Goal: Task Accomplishment & Management: Manage account settings

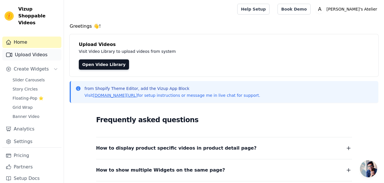
click at [42, 49] on link "Upload Videos" at bounding box center [31, 54] width 59 height 11
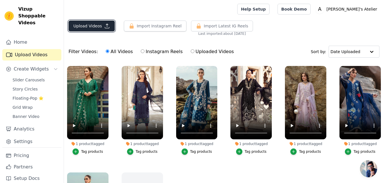
click at [92, 27] on button "Upload Videos" at bounding box center [92, 26] width 46 height 11
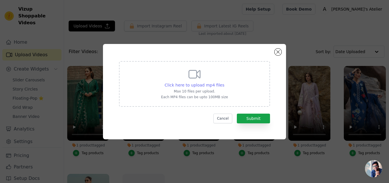
click at [199, 87] on span "Click here to upload mp4 files" at bounding box center [195, 85] width 60 height 5
click at [224, 82] on input "Click here to upload mp4 files Max 10 files per upload. Each MP4 files can be u…" at bounding box center [224, 82] width 0 height 0
click at [279, 53] on button "Close modal" at bounding box center [277, 52] width 7 height 7
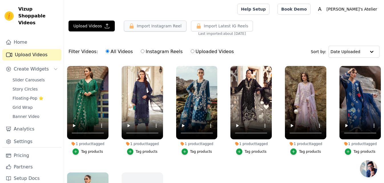
click at [163, 28] on button "Import Instagram Reel" at bounding box center [155, 26] width 63 height 11
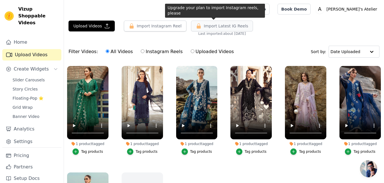
click at [204, 24] on span "Import Latest IG Reels" at bounding box center [226, 26] width 45 height 6
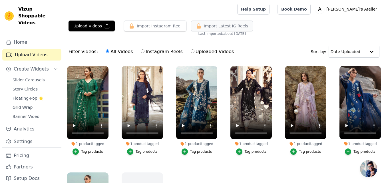
click at [204, 24] on span "Import Latest IG Reels" at bounding box center [226, 26] width 45 height 6
click at [172, 25] on button "Import Instagram Reel" at bounding box center [155, 26] width 63 height 11
click at [209, 26] on span "Import Latest IG Reels" at bounding box center [226, 26] width 45 height 6
click at [176, 25] on button "Import Instagram Reel" at bounding box center [155, 26] width 63 height 11
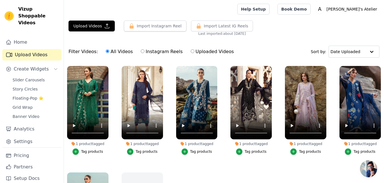
click at [141, 51] on input "Instagram Reels" at bounding box center [143, 51] width 4 height 4
radio input "true"
click at [191, 54] on label "Uploaded Videos" at bounding box center [213, 51] width 44 height 7
click at [191, 53] on input "Uploaded Videos" at bounding box center [193, 51] width 4 height 4
radio input "true"
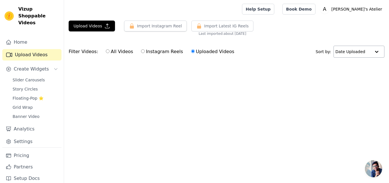
click at [348, 53] on input "text" at bounding box center [352, 51] width 35 height 11
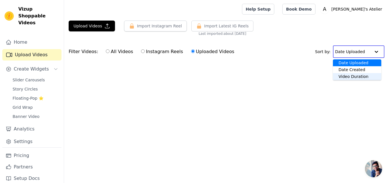
click at [360, 78] on div "Video Duration" at bounding box center [357, 76] width 48 height 7
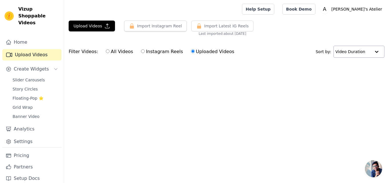
click at [358, 54] on input "text" at bounding box center [352, 51] width 35 height 11
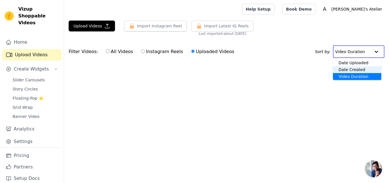
click at [346, 69] on div "Date Created" at bounding box center [357, 69] width 49 height 7
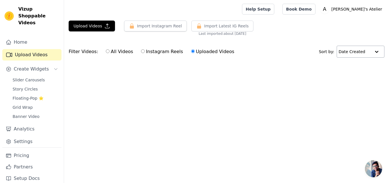
click at [368, 52] on input "text" at bounding box center [354, 51] width 32 height 11
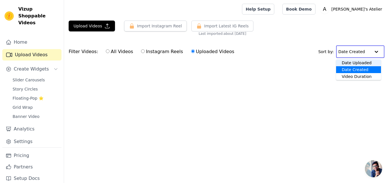
click at [360, 63] on div "Date Uploaded" at bounding box center [358, 62] width 45 height 7
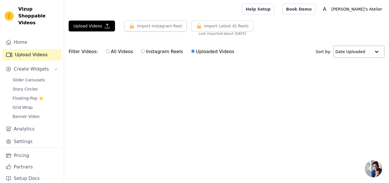
click at [114, 54] on label "All Videos" at bounding box center [119, 51] width 28 height 7
click at [109, 53] on input "All Videos" at bounding box center [108, 51] width 4 height 4
radio input "true"
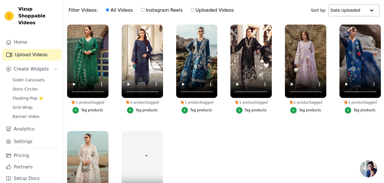
scroll to position [58, 0]
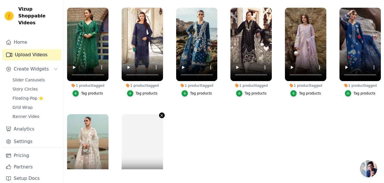
click at [161, 116] on icon "button" at bounding box center [162, 115] width 4 height 4
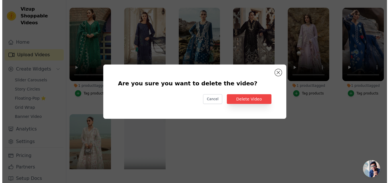
scroll to position [0, 0]
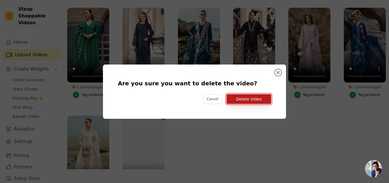
click at [254, 99] on button "Delete Video" at bounding box center [248, 99] width 45 height 10
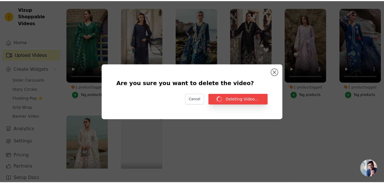
scroll to position [58, 0]
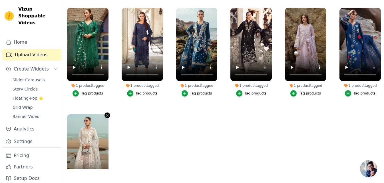
click at [106, 115] on icon "button" at bounding box center [107, 115] width 4 height 4
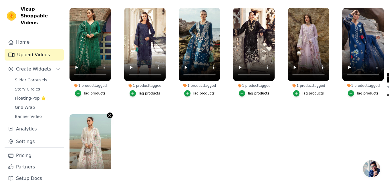
scroll to position [0, 0]
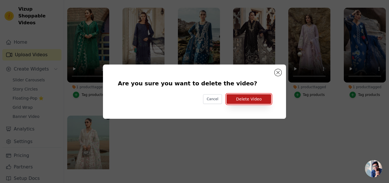
click at [245, 99] on button "Delete Video" at bounding box center [248, 99] width 45 height 10
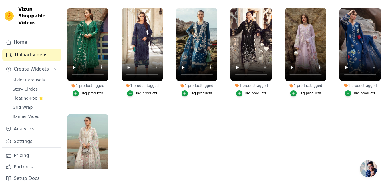
scroll to position [12, 0]
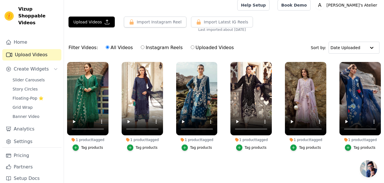
scroll to position [12, 0]
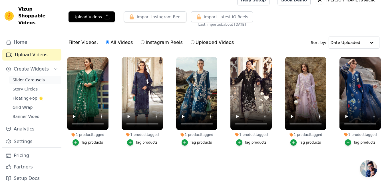
click at [35, 77] on span "Slider Carousels" at bounding box center [29, 80] width 32 height 6
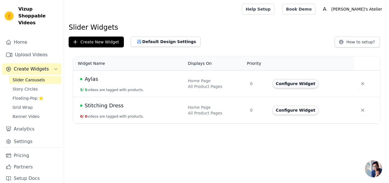
click at [293, 87] on button "Configure Widget" at bounding box center [295, 83] width 46 height 9
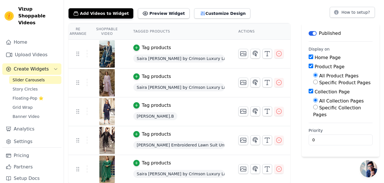
scroll to position [30, 0]
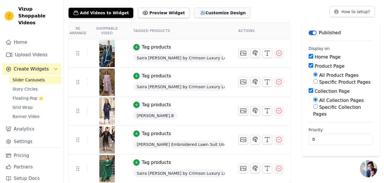
click at [203, 14] on button "Customize Design" at bounding box center [222, 13] width 56 height 10
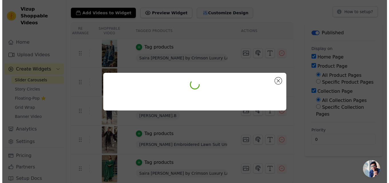
scroll to position [0, 0]
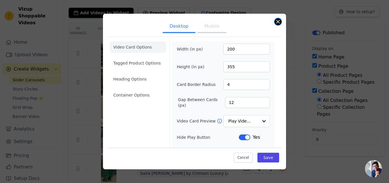
click at [277, 23] on button "Close modal" at bounding box center [277, 21] width 7 height 7
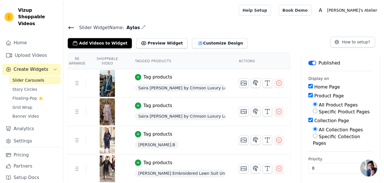
scroll to position [30, 0]
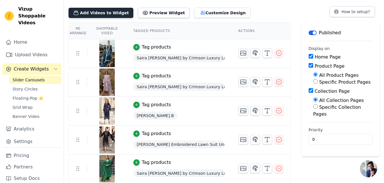
click at [85, 11] on button "Add Videos to Widget" at bounding box center [101, 13] width 65 height 10
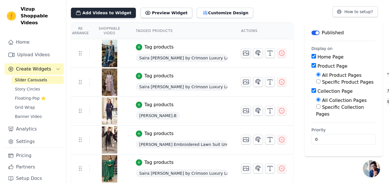
scroll to position [0, 0]
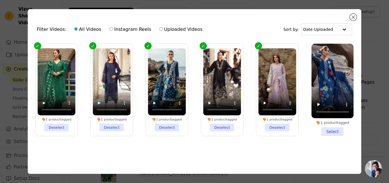
click at [118, 29] on label "Instagram Reels" at bounding box center [130, 29] width 42 height 7
click at [113, 29] on input "Instagram Reels" at bounding box center [111, 29] width 4 height 4
radio input "true"
click at [166, 27] on label "Uploaded Videos" at bounding box center [181, 29] width 44 height 7
click at [163, 27] on input "Uploaded Videos" at bounding box center [161, 29] width 4 height 4
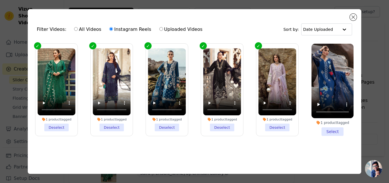
radio input "true"
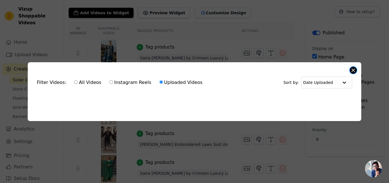
click at [352, 70] on button "Close modal" at bounding box center [353, 70] width 7 height 7
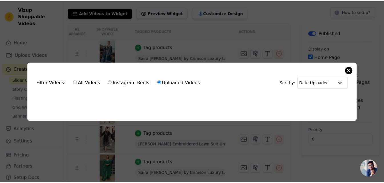
scroll to position [30, 0]
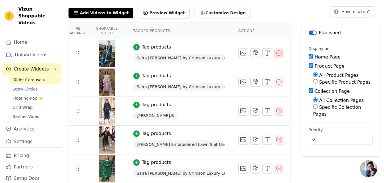
click at [283, 54] on icon "button" at bounding box center [279, 53] width 7 height 7
click at [281, 52] on icon "button" at bounding box center [279, 53] width 5 height 5
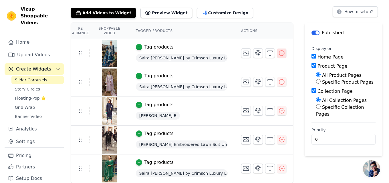
scroll to position [0, 0]
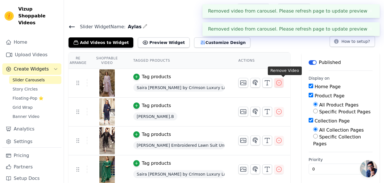
click at [283, 81] on icon "button" at bounding box center [279, 82] width 7 height 7
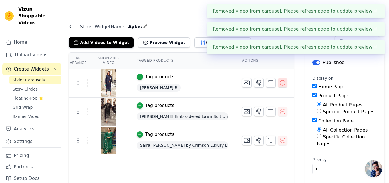
click at [284, 81] on icon "button" at bounding box center [282, 82] width 7 height 7
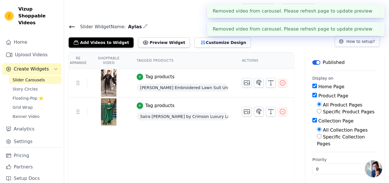
click at [284, 81] on icon "button" at bounding box center [282, 82] width 7 height 7
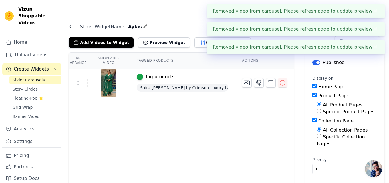
click at [284, 81] on icon "button" at bounding box center [282, 82] width 7 height 7
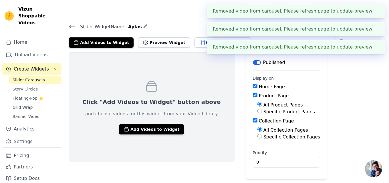
click at [71, 29] on icon at bounding box center [72, 26] width 7 height 7
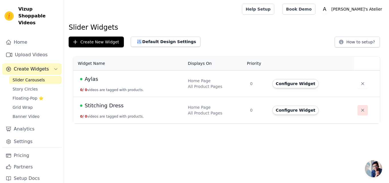
click at [360, 111] on icon "button" at bounding box center [363, 110] width 6 height 6
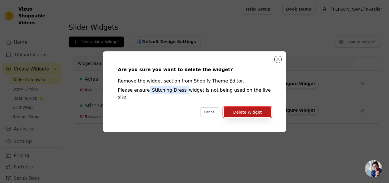
click at [248, 107] on button "Delete Widget" at bounding box center [247, 112] width 47 height 10
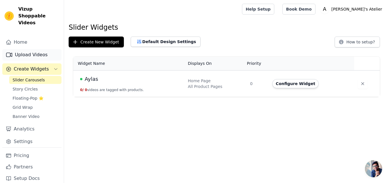
click at [24, 49] on link "Upload Videos" at bounding box center [31, 54] width 59 height 11
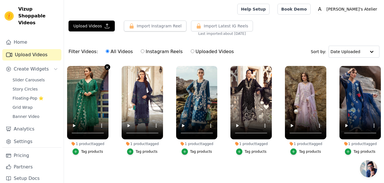
click at [108, 68] on icon "button" at bounding box center [107, 67] width 4 height 4
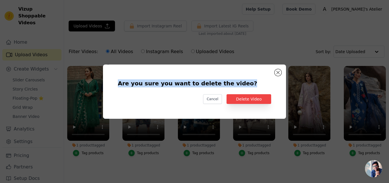
drag, startPoint x: 108, startPoint y: 68, endPoint x: 262, endPoint y: 90, distance: 155.6
click at [262, 90] on div "Are you sure you want to delete the video? Cancel Delete Video" at bounding box center [194, 92] width 183 height 54
click at [262, 90] on div "Are you sure you want to delete the video? Cancel Delete Video" at bounding box center [194, 92] width 165 height 36
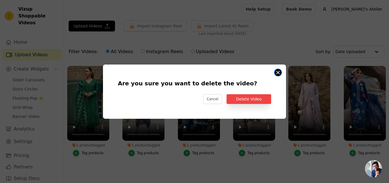
click at [278, 73] on button "Are you sure you want to delete the video? Cancel Delete Video 1 product tagged…" at bounding box center [277, 72] width 7 height 7
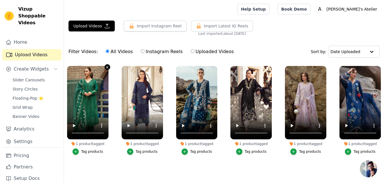
click at [107, 67] on icon "button" at bounding box center [107, 67] width 2 height 2
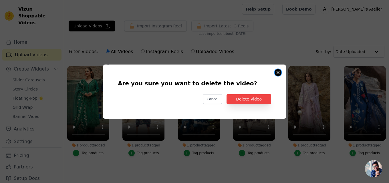
click at [276, 74] on button "Are you sure you want to delete the video? Cancel Delete Video 1 product tagged…" at bounding box center [277, 72] width 7 height 7
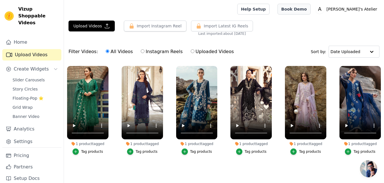
click at [311, 7] on link "Book Demo" at bounding box center [294, 9] width 33 height 11
